Goal: Task Accomplishment & Management: Use online tool/utility

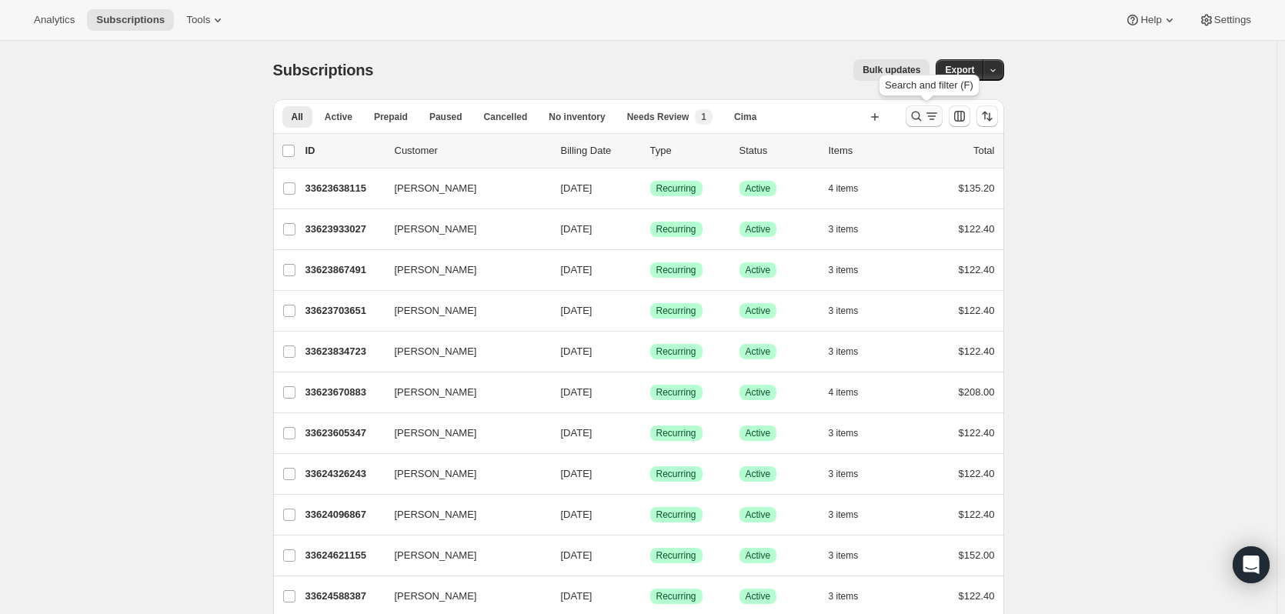
click at [917, 120] on icon "Search and filter results" at bounding box center [916, 116] width 15 height 15
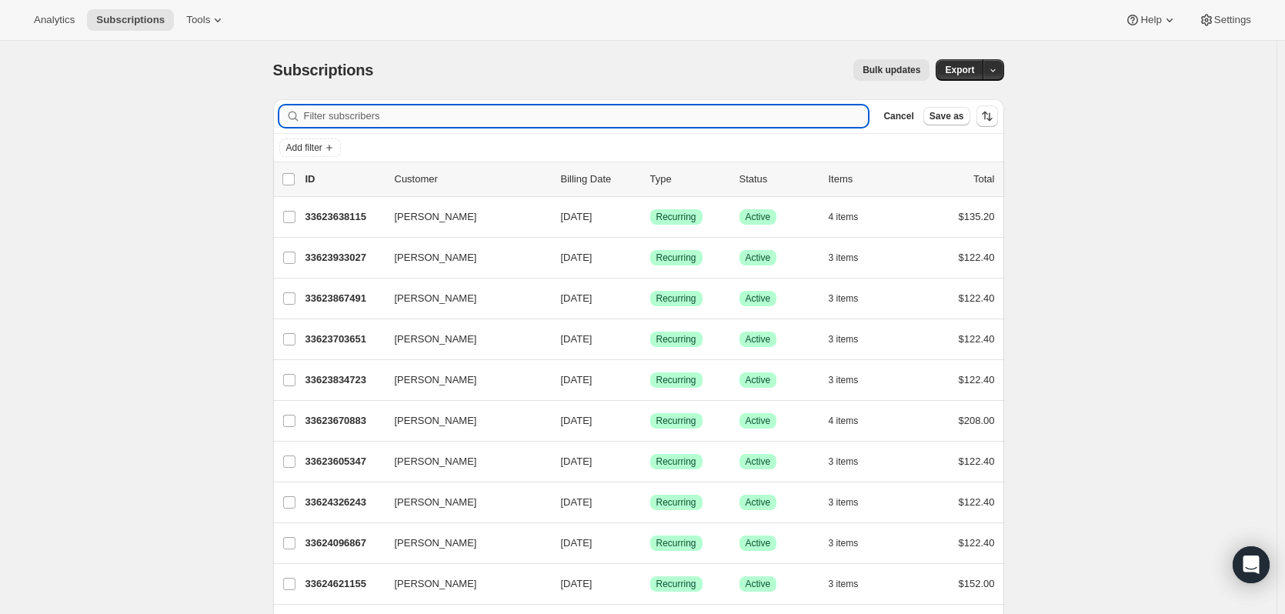
click at [358, 117] on input "Filter subscribers" at bounding box center [586, 116] width 565 height 22
type input "linzi"
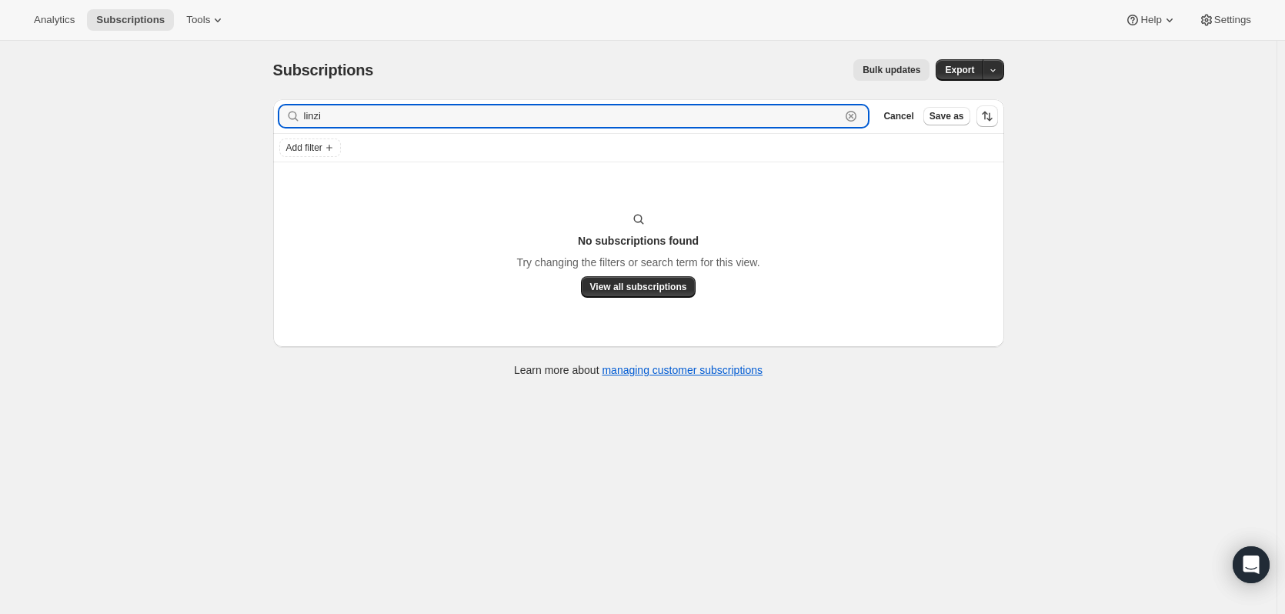
click at [856, 120] on icon "button" at bounding box center [850, 116] width 15 height 15
